Goal: Use online tool/utility

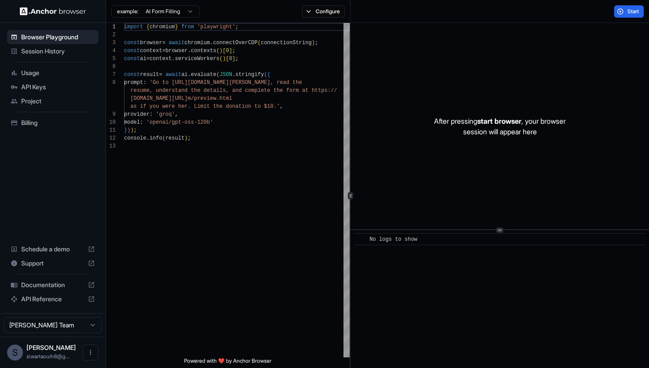
scroll to position [56, 0]
click at [619, 16] on button "Start" at bounding box center [629, 11] width 30 height 12
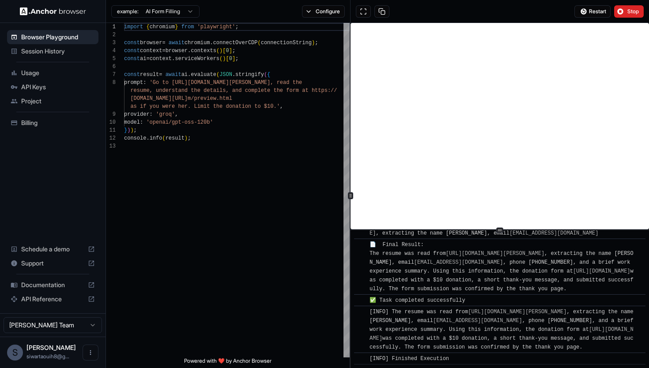
scroll to position [0, 0]
click at [91, 327] on html "Browser Playground Session History Usage API Keys Project Billing Schedule a de…" at bounding box center [324, 184] width 649 height 368
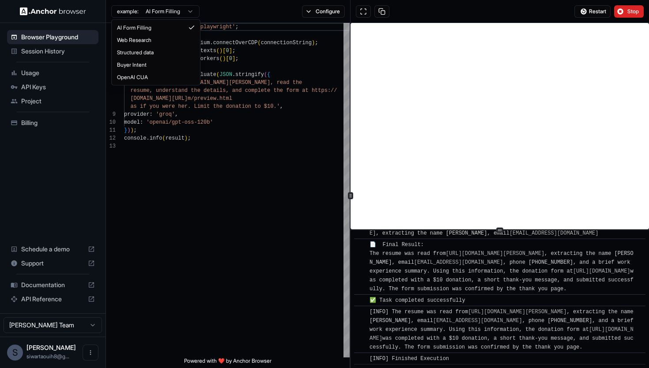
click at [189, 14] on html "Browser Playground Session History Usage API Keys Project Billing Schedule a de…" at bounding box center [324, 184] width 649 height 368
type textarea "**********"
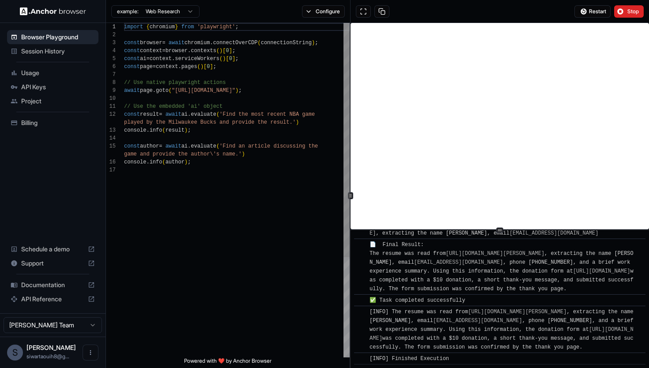
scroll to position [80, 0]
click at [594, 9] on span "Restart" at bounding box center [597, 11] width 17 height 7
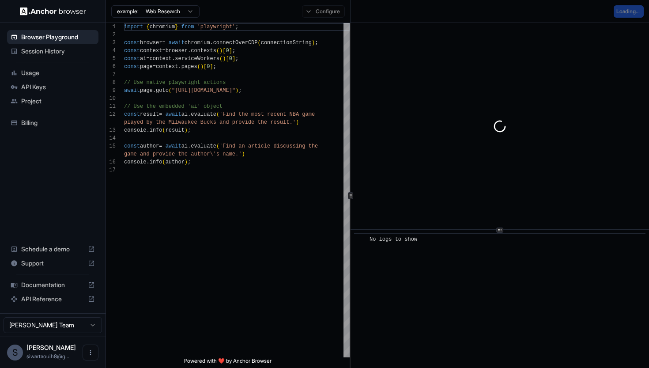
scroll to position [0, 0]
click at [322, 15] on div "Configure" at bounding box center [323, 11] width 53 height 12
click at [324, 12] on div "Configure" at bounding box center [323, 11] width 53 height 12
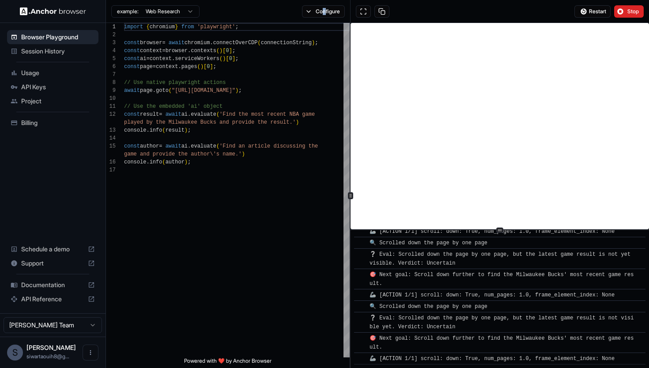
scroll to position [367, 0]
